Goal: Check status: Check status

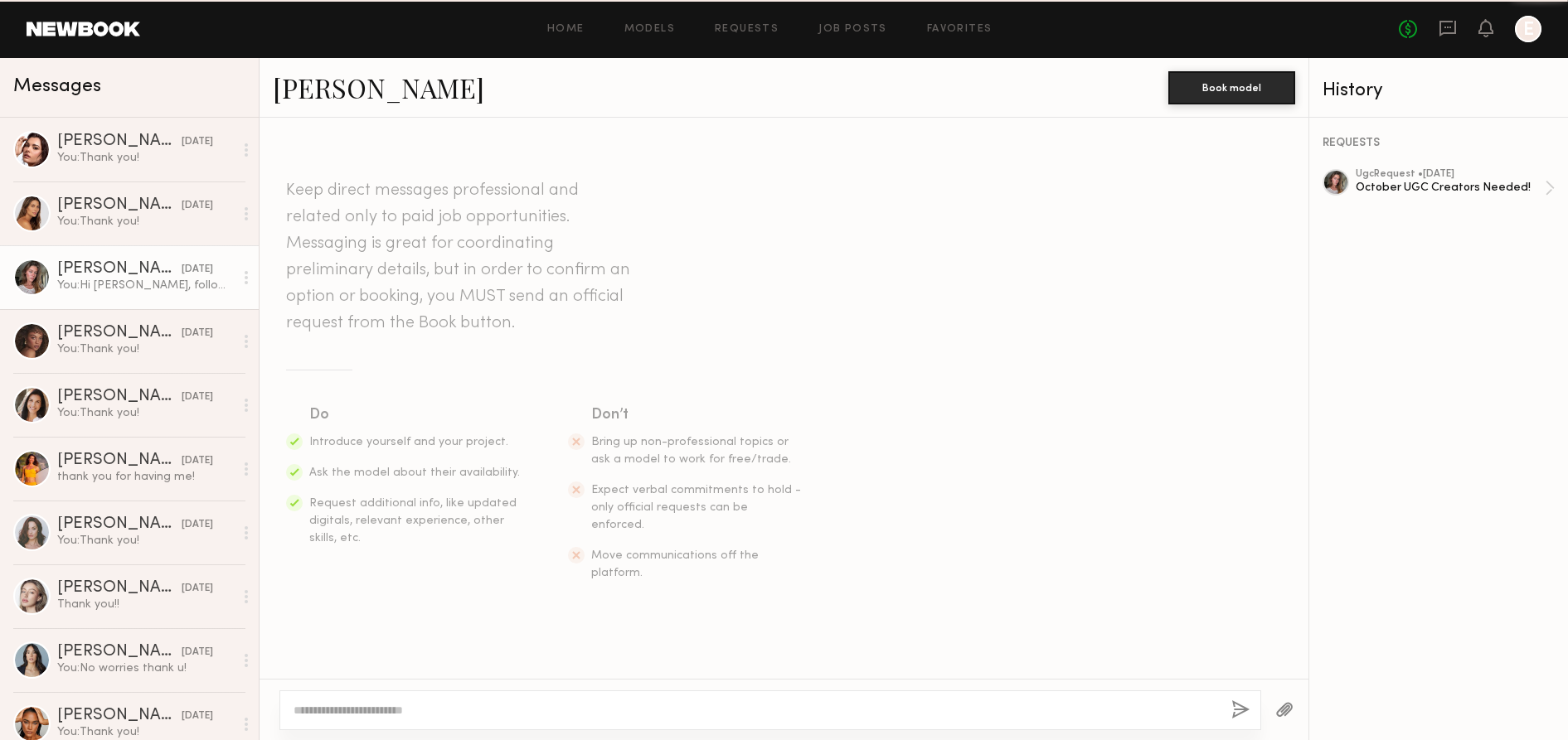
scroll to position [1250, 0]
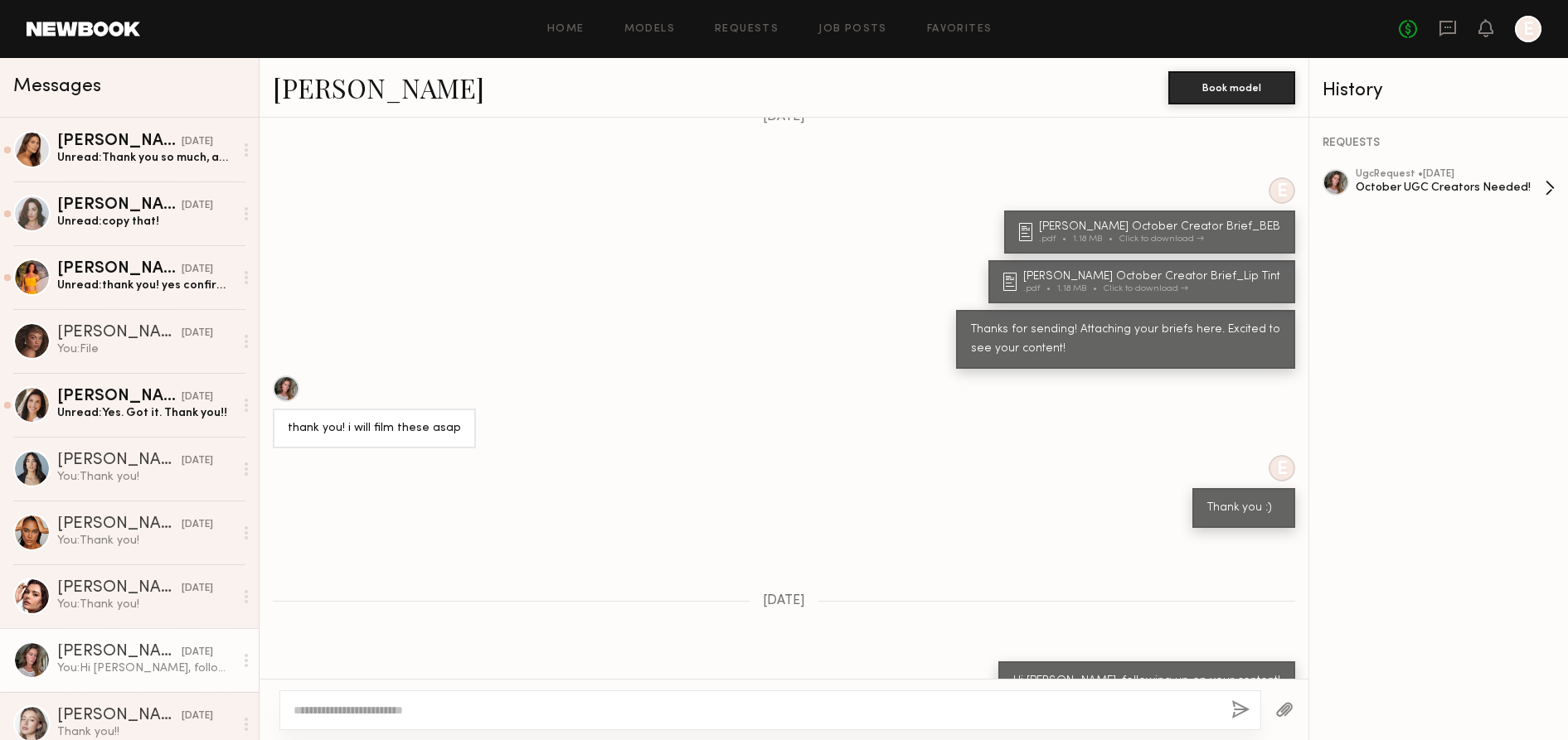
click at [1437, 175] on div "ugc Request • 09/24/2025" at bounding box center [1450, 175] width 189 height 11
click at [125, 636] on link "Nicole B. 10/08/2025 You: Hi Nicole, following up on your content!" at bounding box center [129, 661] width 258 height 64
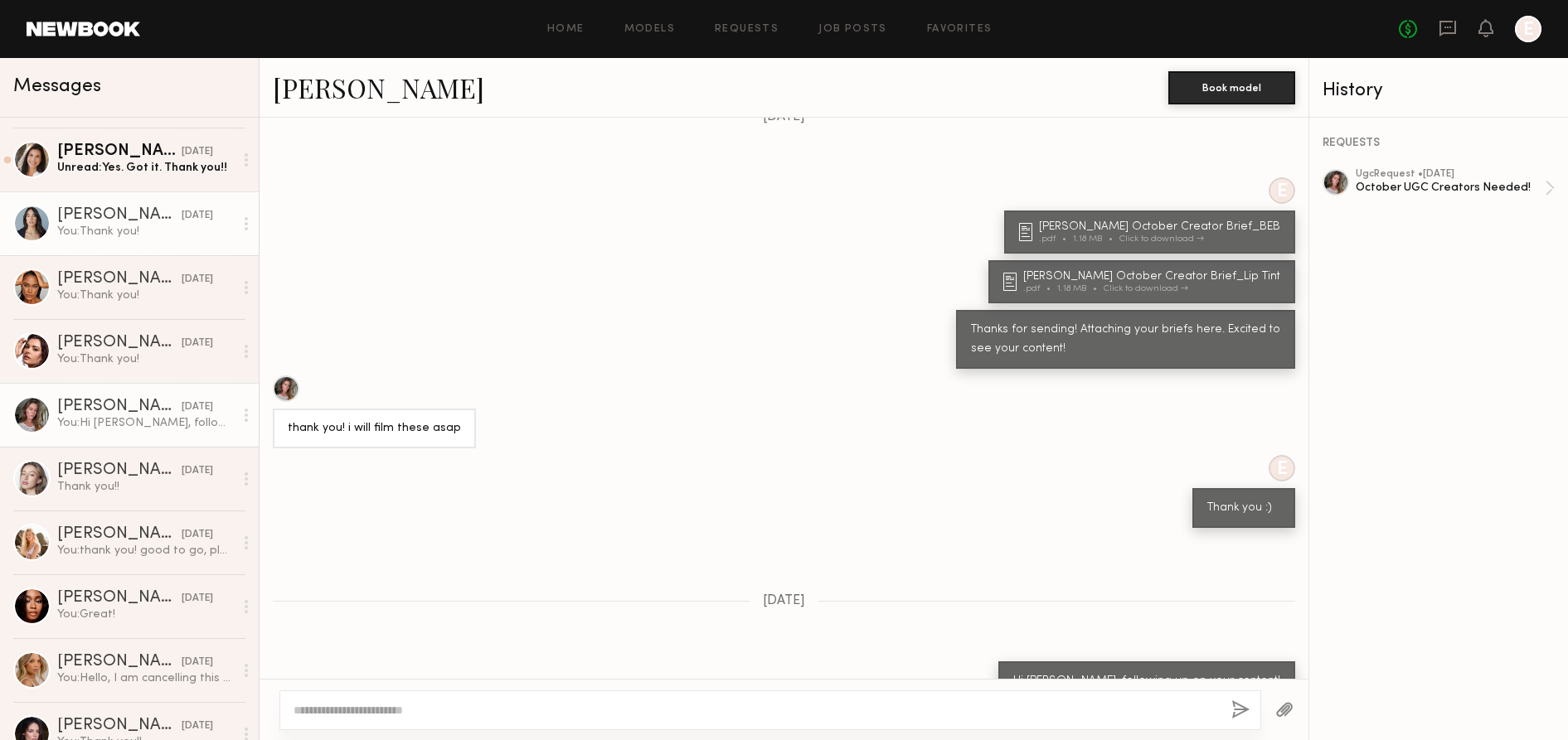
scroll to position [329, 0]
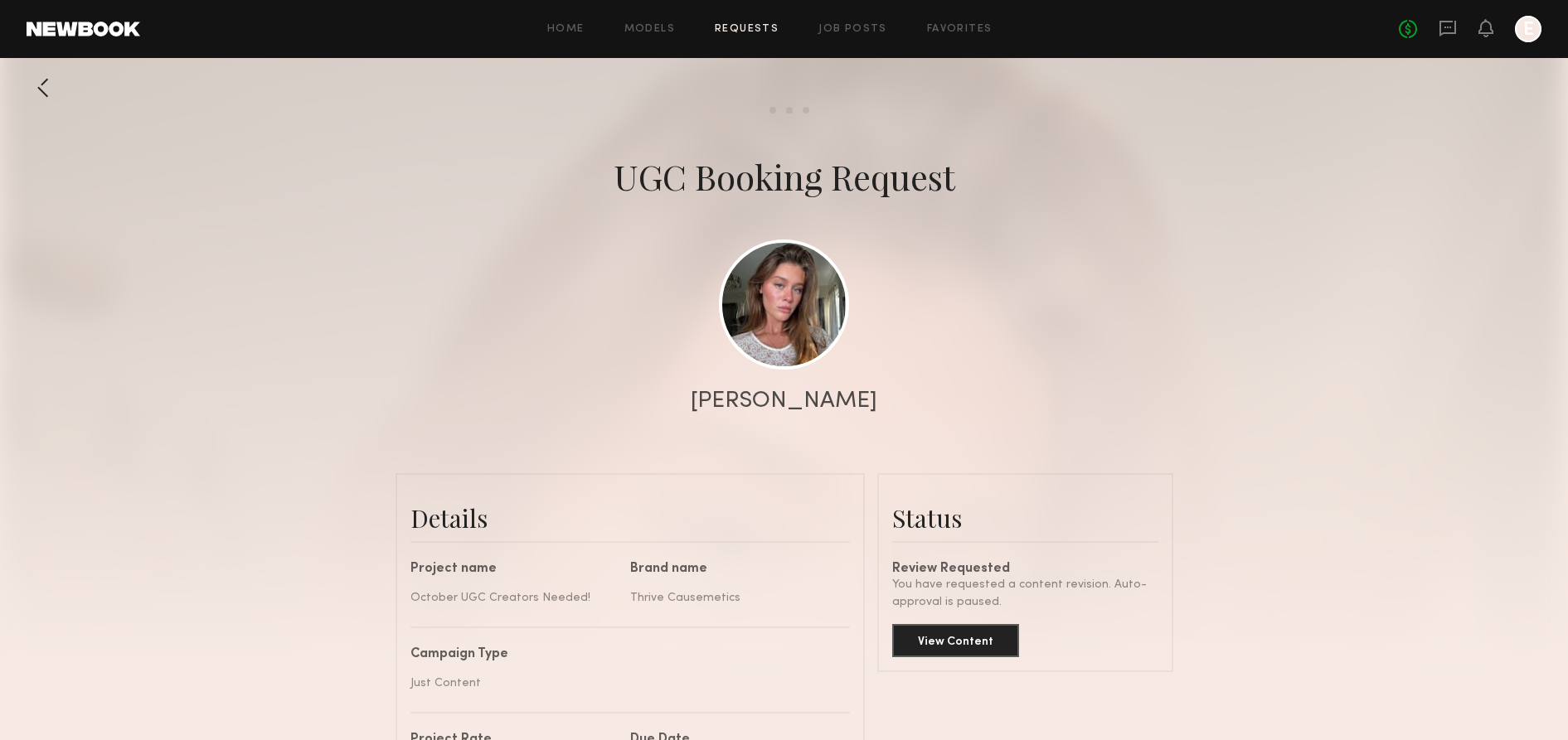
scroll to position [1683, 0]
click at [960, 645] on button "View Content" at bounding box center [956, 639] width 127 height 33
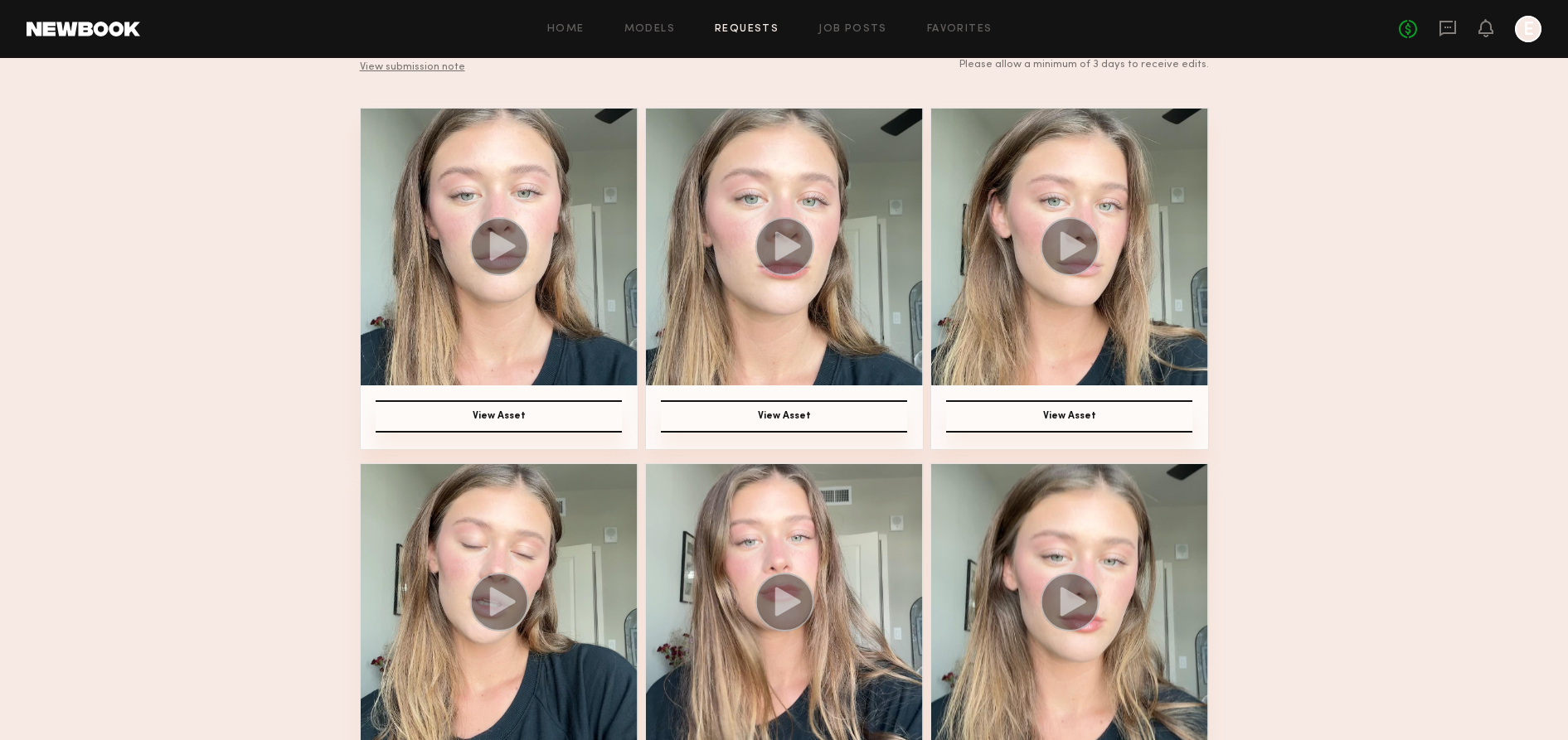
scroll to position [660, 0]
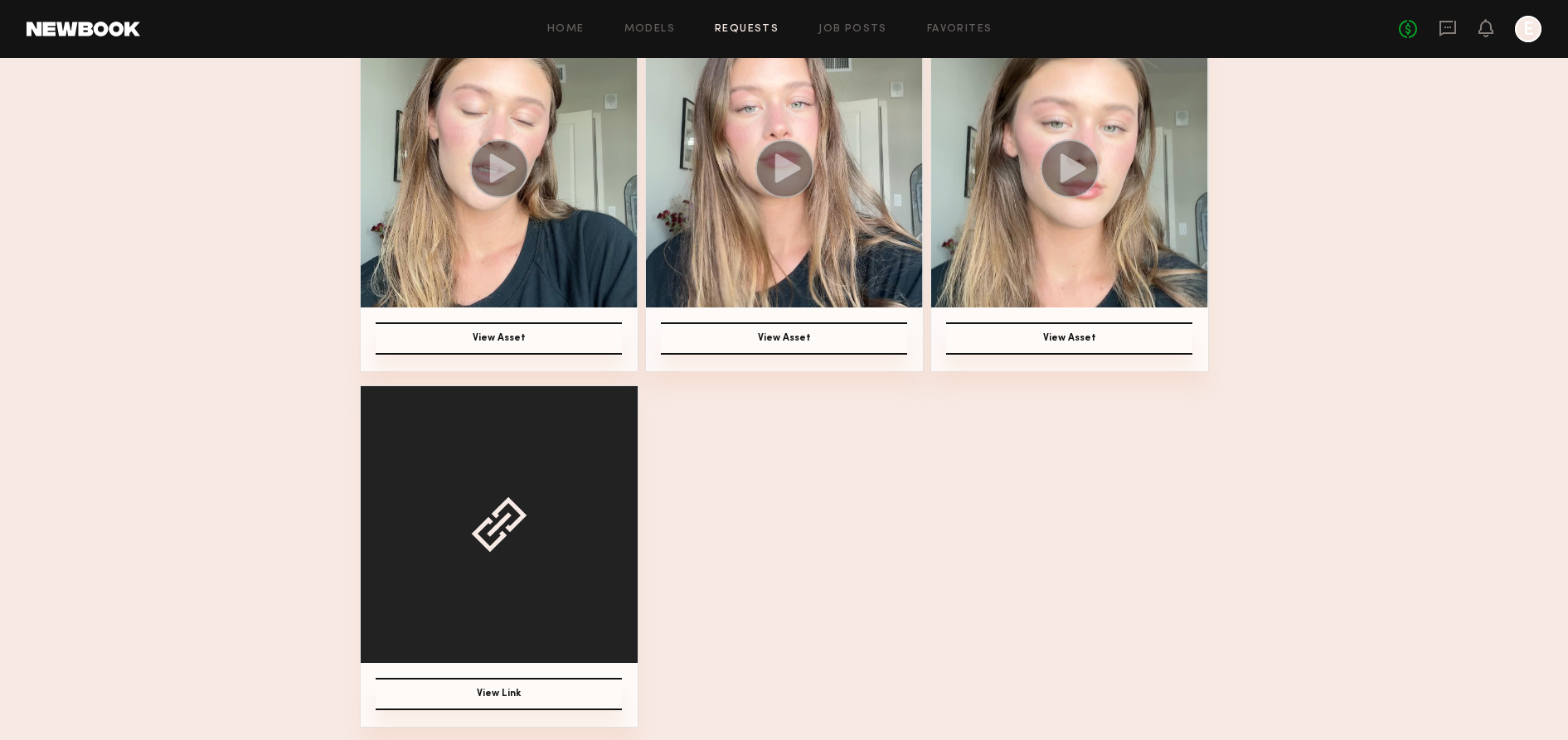
click at [486, 693] on button "View Link" at bounding box center [499, 694] width 246 height 32
